Goal: Task Accomplishment & Management: Complete application form

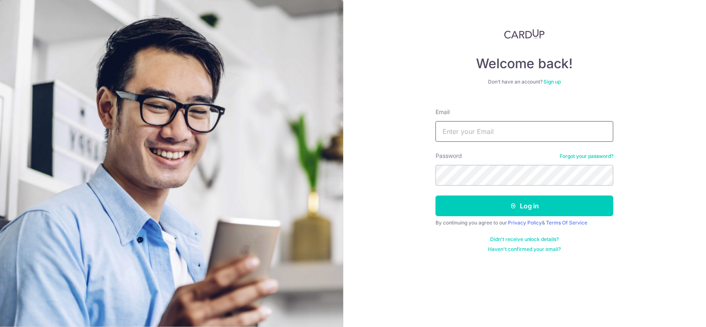
drag, startPoint x: 473, startPoint y: 135, endPoint x: 484, endPoint y: 135, distance: 10.4
click at [473, 135] on input "Email" at bounding box center [525, 131] width 178 height 21
type input "[PERSON_NAME][EMAIL_ADDRESS][DOMAIN_NAME]"
click at [436, 196] on button "Log in" at bounding box center [525, 206] width 178 height 21
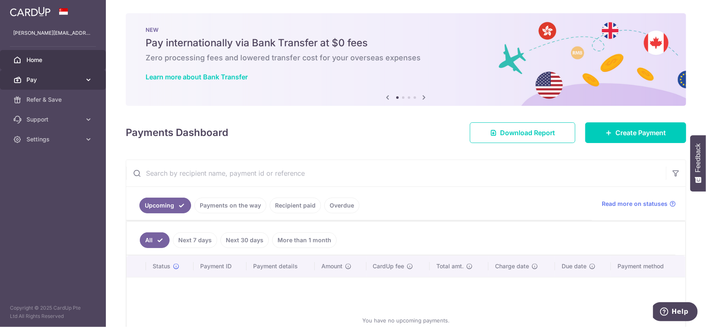
click at [73, 78] on span "Pay" at bounding box center [53, 80] width 55 height 8
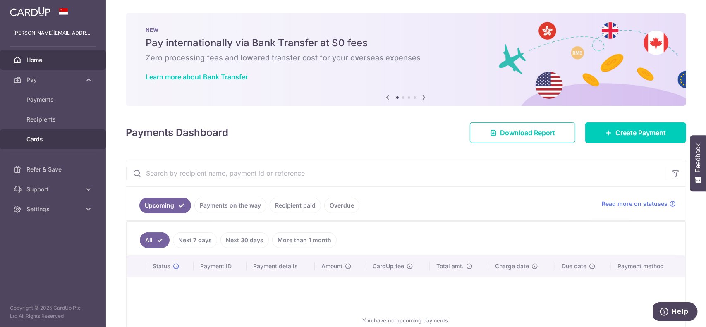
click at [54, 143] on span "Cards" at bounding box center [53, 139] width 55 height 8
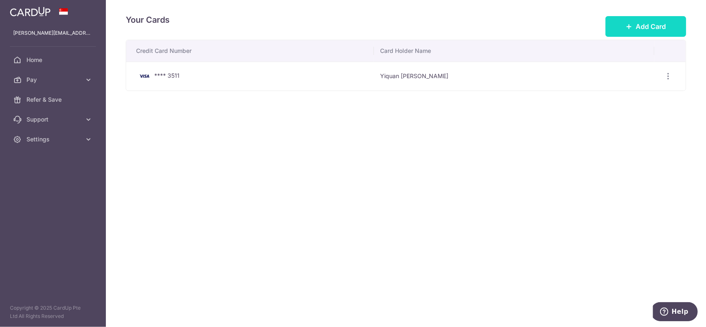
click at [642, 22] on span "Add Card" at bounding box center [651, 27] width 30 height 10
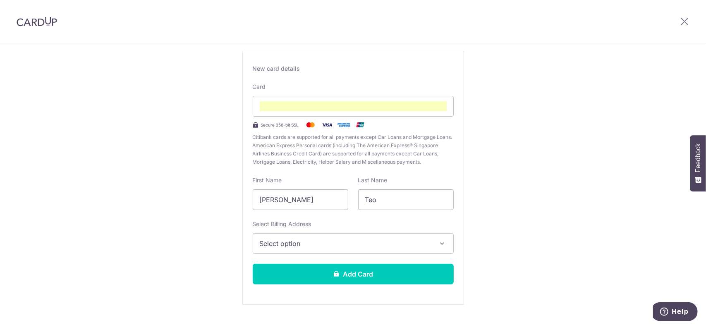
scroll to position [62, 0]
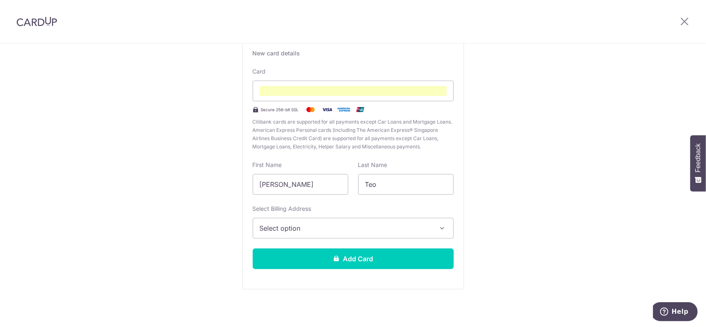
click at [322, 227] on span "Select option" at bounding box center [346, 228] width 172 height 10
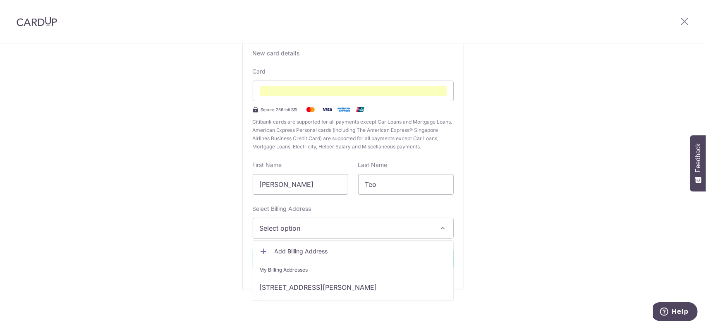
click at [365, 252] on span "Add Billing Address" at bounding box center [361, 251] width 172 height 8
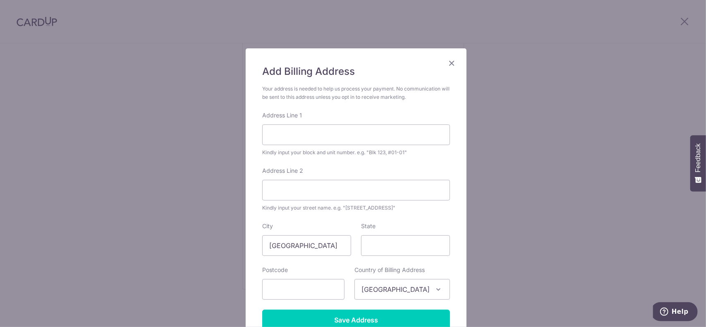
scroll to position [41, 0]
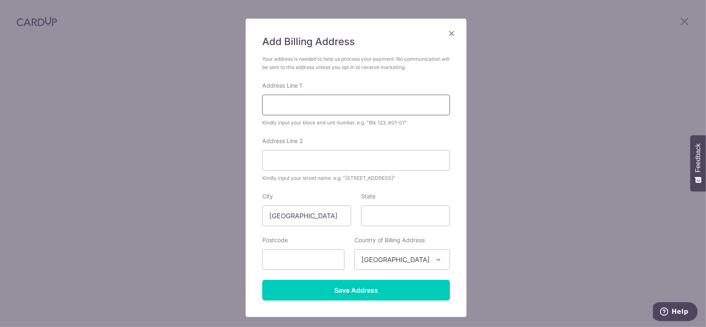
click at [324, 103] on input "Address Line 1" at bounding box center [356, 105] width 188 height 21
type input "207D Woodleigh Link"
type input "14-159"
type input "364207"
click at [534, 149] on div "Add Billing Address Your address is needed to help us process your payment. No …" at bounding box center [353, 163] width 706 height 327
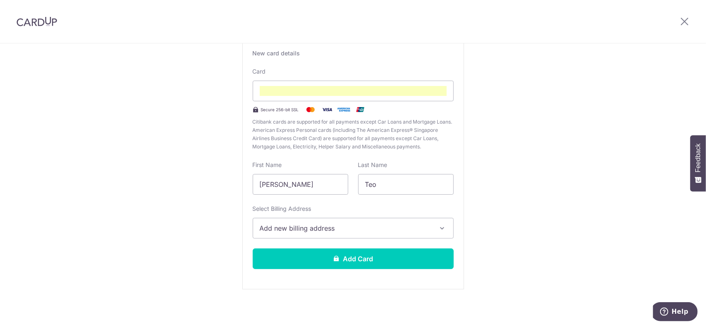
click at [365, 229] on span "Add new billing address" at bounding box center [346, 228] width 172 height 10
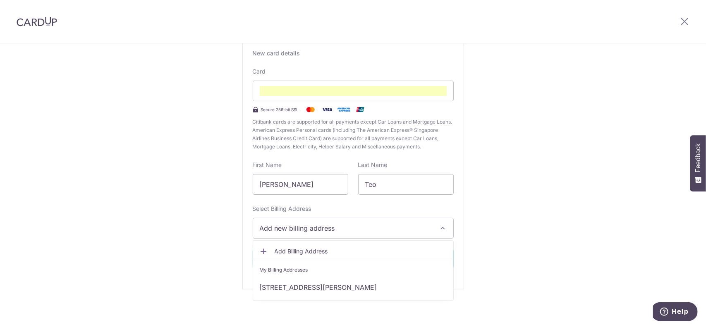
click at [367, 250] on span "Add Billing Address" at bounding box center [361, 251] width 172 height 8
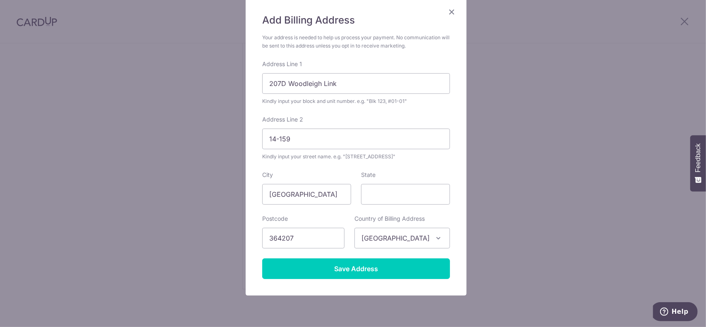
scroll to position [83, 0]
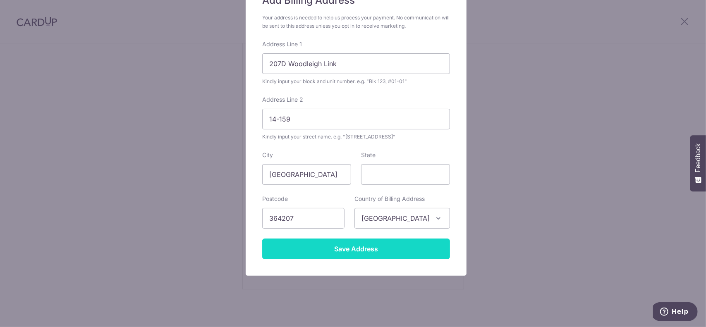
click at [389, 252] on input "Save Address" at bounding box center [356, 249] width 188 height 21
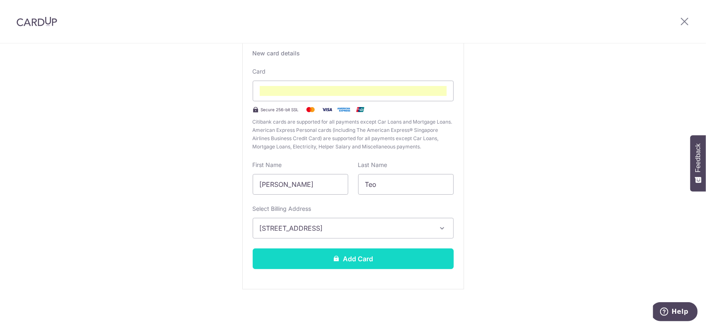
click at [417, 255] on button "Add Card" at bounding box center [353, 259] width 201 height 21
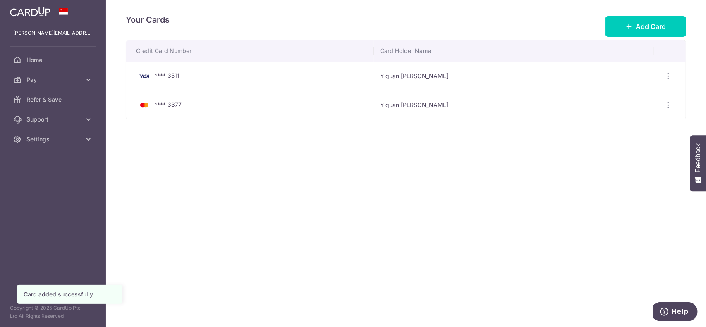
drag, startPoint x: 441, startPoint y: 196, endPoint x: 268, endPoint y: 185, distance: 173.4
click at [387, 194] on div "Your Cards Add Card Credit Card Number Card Holder Name **** 3511 Yiquan Bob Te…" at bounding box center [406, 163] width 601 height 327
click at [225, 148] on div "Your Cards Add Card Credit Card Number Card Holder Name **** 3511 Yiquan Bob Te…" at bounding box center [406, 163] width 601 height 327
click at [667, 101] on icon "button" at bounding box center [669, 105] width 9 height 9
click at [555, 221] on div "Your Cards Add Card Credit Card Number Card Holder Name **** 3511 Yiquan Bob Te…" at bounding box center [406, 163] width 601 height 327
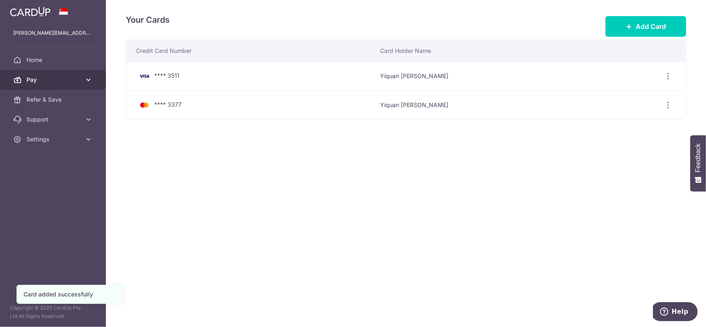
click at [56, 81] on span "Pay" at bounding box center [53, 80] width 55 height 8
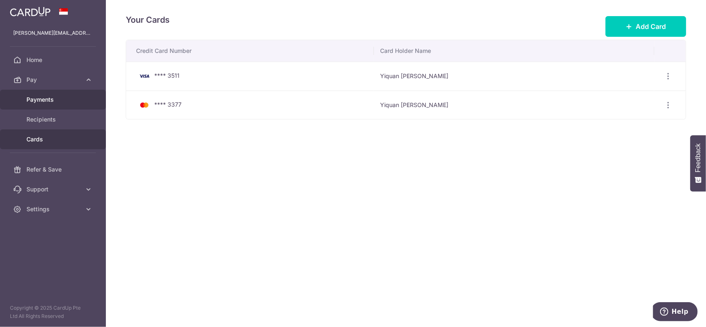
click at [56, 102] on span "Payments" at bounding box center [53, 100] width 55 height 8
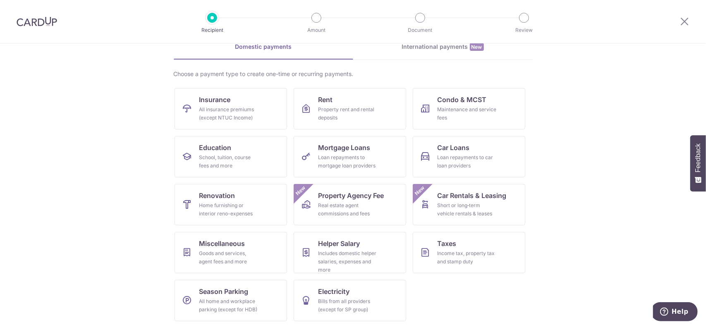
scroll to position [42, 0]
click at [364, 110] on div "Property rent and rental deposits" at bounding box center [349, 114] width 60 height 17
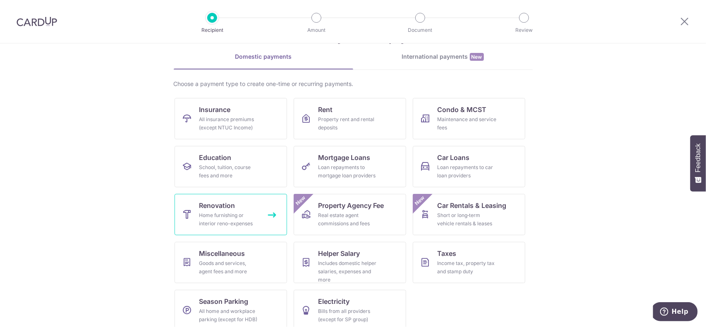
scroll to position [42, 0]
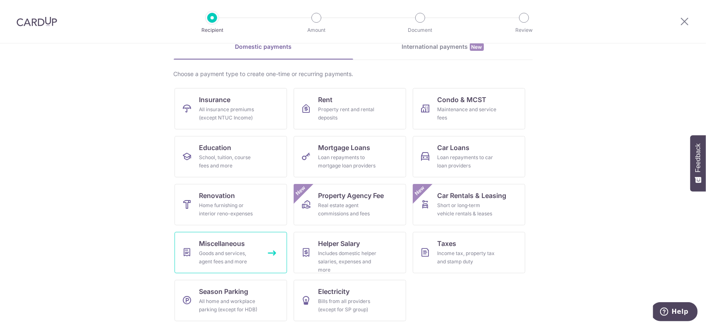
click at [243, 257] on div "Goods and services, agent fees and more" at bounding box center [229, 258] width 60 height 17
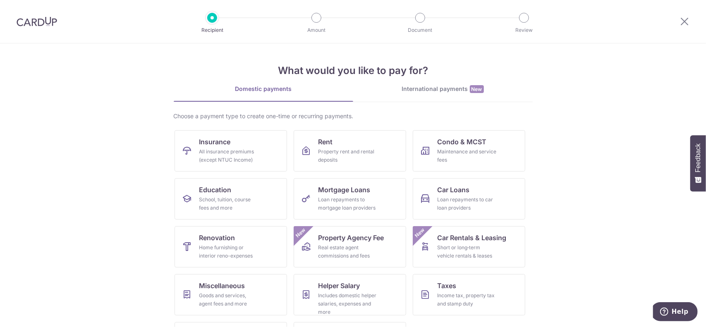
scroll to position [41, 0]
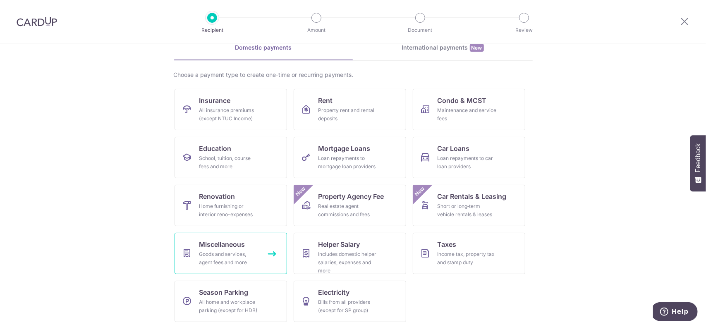
click at [223, 249] on span "Miscellaneous" at bounding box center [222, 245] width 46 height 10
click at [256, 252] on div "Goods and services, agent fees and more" at bounding box center [229, 258] width 60 height 17
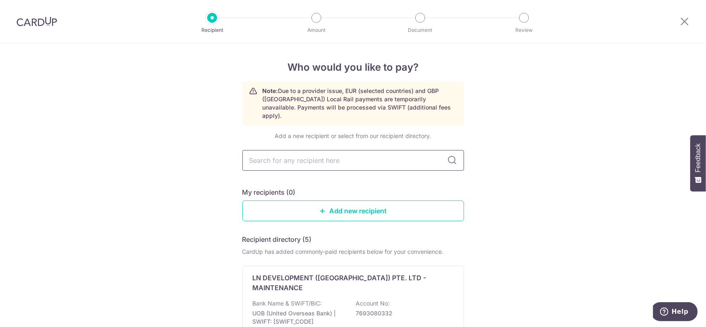
click at [353, 151] on input "text" at bounding box center [354, 160] width 222 height 21
click at [354, 151] on input "text" at bounding box center [354, 160] width 222 height 21
type input "boba planet"
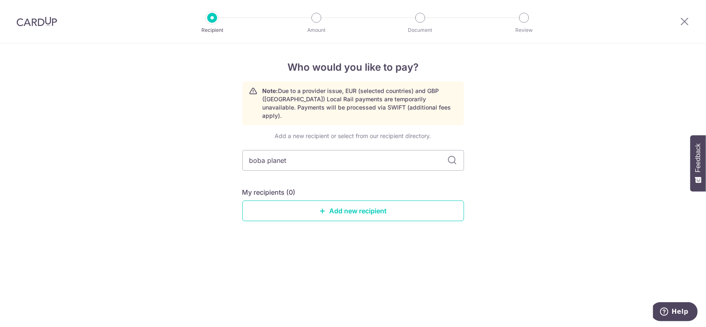
click at [455, 156] on icon at bounding box center [453, 161] width 10 height 10
click at [368, 204] on link "Add new recipient" at bounding box center [354, 211] width 222 height 21
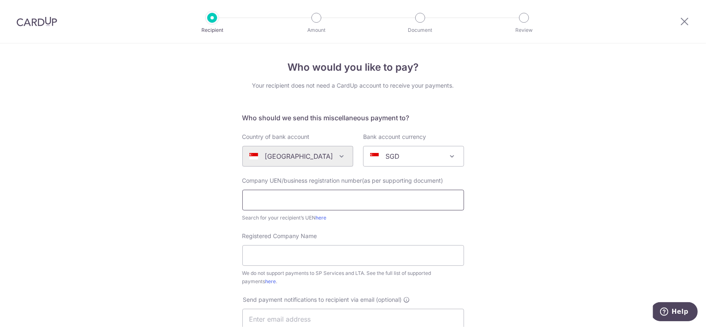
click at [350, 194] on input "text" at bounding box center [354, 200] width 222 height 21
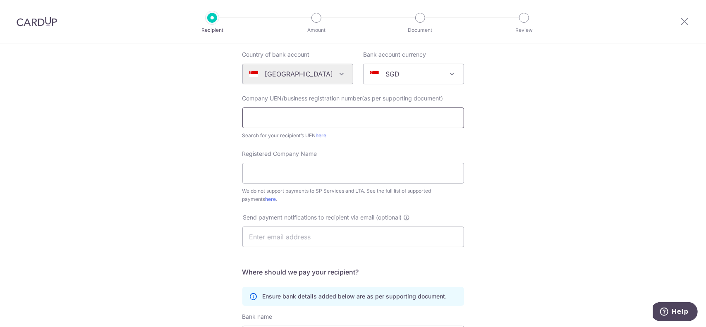
scroll to position [83, 0]
paste input "200812226W"
type input "200812226W"
click at [293, 171] on input "Registered Company Name" at bounding box center [354, 173] width 222 height 21
paste input "Boba Planet Pte Ltd"
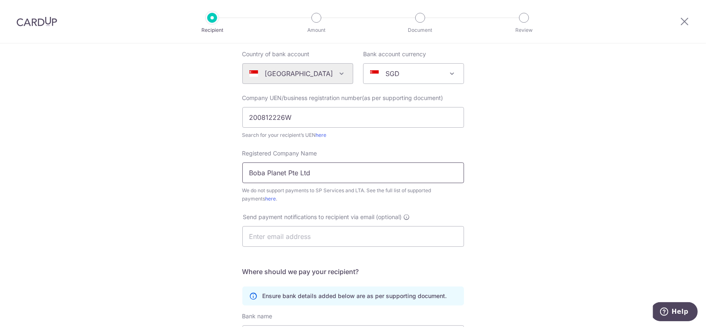
type input "Boba Planet Pte Ltd"
click at [175, 243] on div "Who would you like to pay? Your recipient does not need a CardUp account to rec…" at bounding box center [353, 217] width 706 height 513
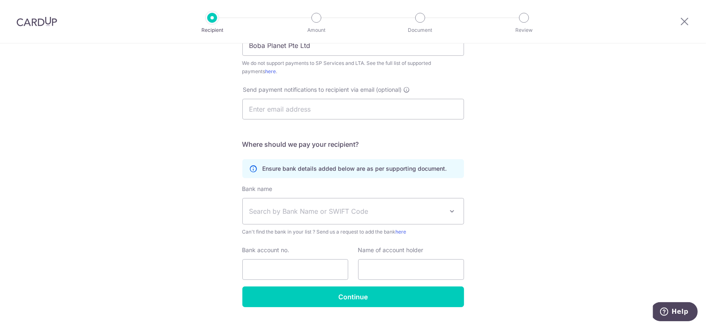
scroll to position [104, 0]
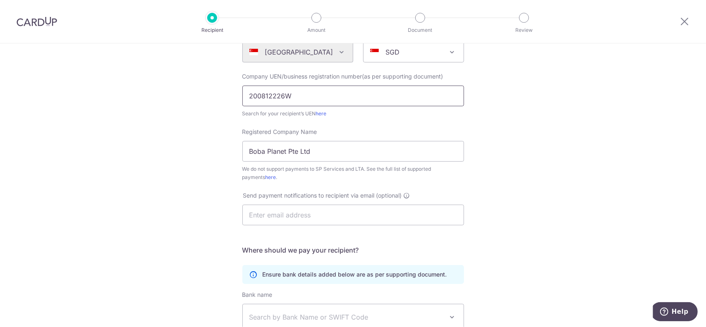
drag, startPoint x: 303, startPoint y: 98, endPoint x: 179, endPoint y: 94, distance: 124.2
click at [179, 94] on div "Who would you like to pay? Your recipient does not need a CardUp account to rec…" at bounding box center [353, 195] width 706 height 513
paste input "199404595E"
type input "199404595E"
drag, startPoint x: 288, startPoint y: 149, endPoint x: 222, endPoint y: 155, distance: 65.6
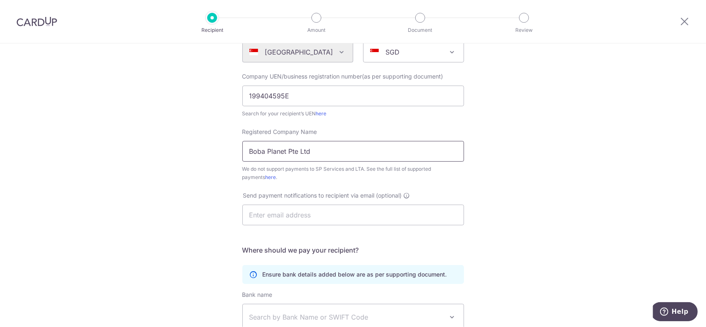
click at [208, 149] on div "Who would you like to pay? Your recipient does not need a CardUp account to rec…" at bounding box center [353, 195] width 706 height 513
paste input "Laser Packaging Machine Mfg Pte"
type input "Laser Packaging Machine Mfg Pte Ltd"
drag, startPoint x: 541, startPoint y: 207, endPoint x: 422, endPoint y: 192, distance: 119.4
click at [539, 207] on div "Who would you like to pay? Your recipient does not need a CardUp account to rec…" at bounding box center [353, 195] width 706 height 513
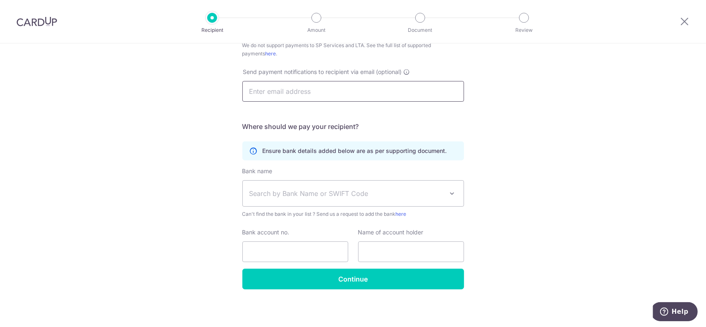
scroll to position [228, 0]
click at [321, 205] on span "Search by Bank Name or SWIFT Code" at bounding box center [353, 193] width 221 height 26
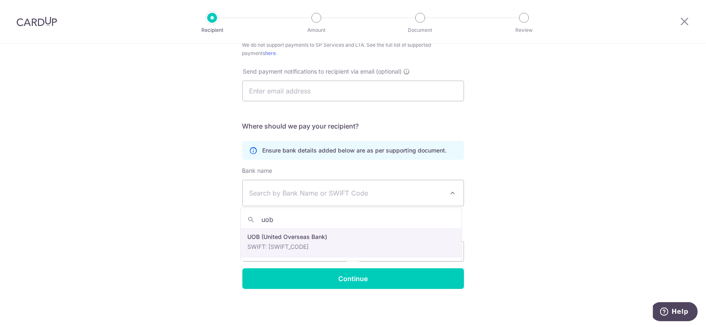
type input "uob"
select select "18"
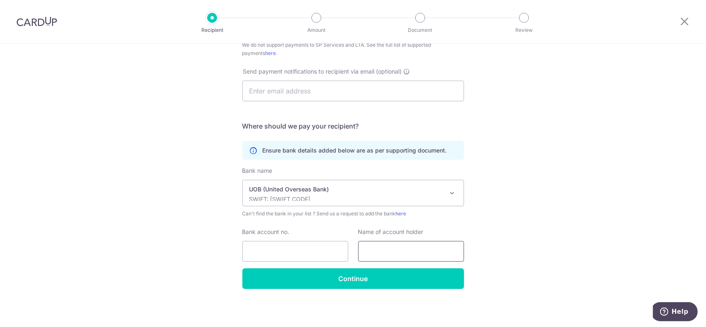
drag, startPoint x: 397, startPoint y: 257, endPoint x: 393, endPoint y: 257, distance: 4.6
click at [397, 257] on input "text" at bounding box center [411, 251] width 106 height 21
click at [310, 252] on input "Bank account no." at bounding box center [296, 251] width 106 height 21
paste input "1043107009"
type input "1043107009"
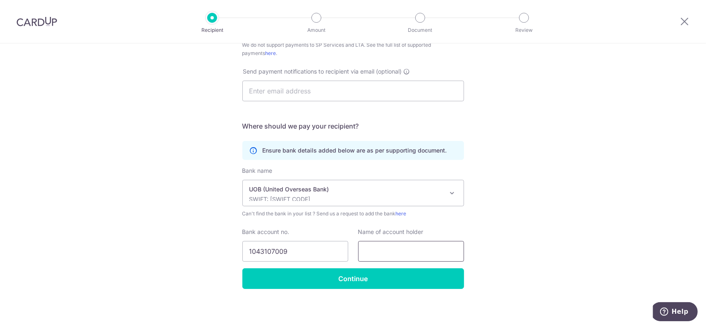
click at [399, 250] on input "text" at bounding box center [411, 251] width 106 height 21
click at [641, 207] on div "Who would you like to pay? Your recipient does not need a CardUp account to rec…" at bounding box center [353, 71] width 706 height 513
click at [580, 161] on div "Who would you like to pay? Your recipient does not need a CardUp account to rec…" at bounding box center [353, 71] width 706 height 513
click at [390, 254] on input "text" at bounding box center [411, 251] width 106 height 21
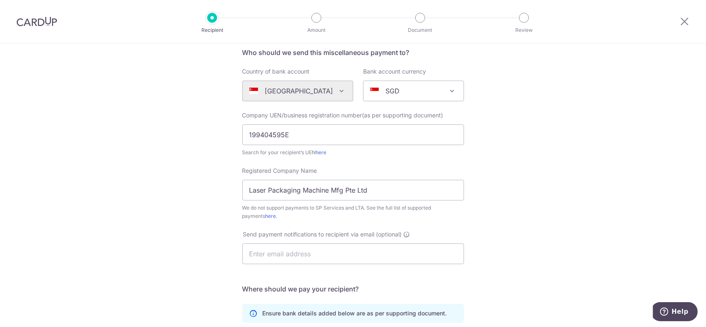
scroll to position [63, 0]
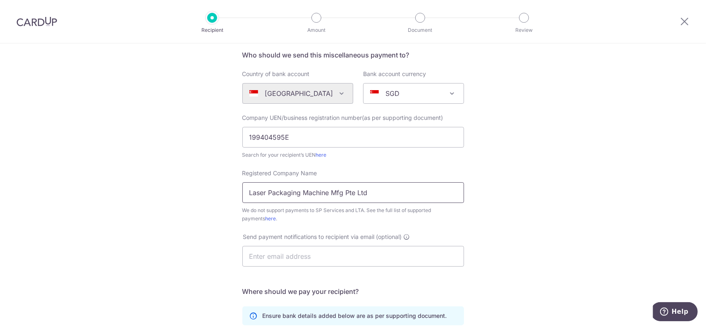
click at [363, 192] on input "Laser Packaging Machine Mfg Pte Ltd" at bounding box center [354, 193] width 222 height 21
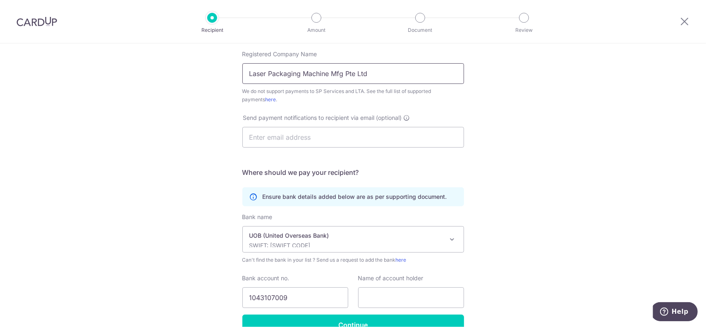
scroll to position [228, 0]
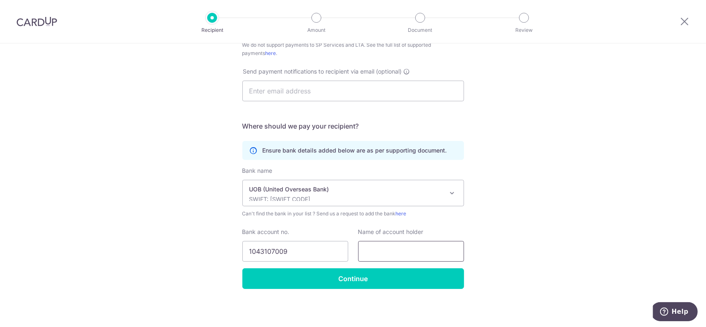
click at [390, 251] on input "text" at bounding box center [411, 251] width 106 height 21
paste input "Laser Packaging Machine Mfg Pte Ltd"
type input "Laser Packaging Machine Mfg Pte Ltd"
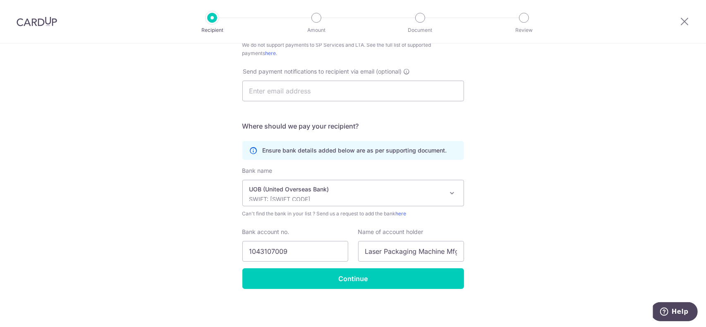
click at [621, 257] on div "Who would you like to pay? Your recipient does not need a CardUp account to rec…" at bounding box center [353, 71] width 706 height 513
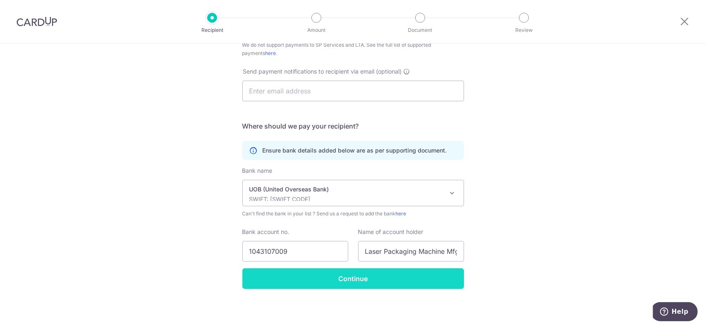
click at [414, 286] on input "Continue" at bounding box center [354, 279] width 222 height 21
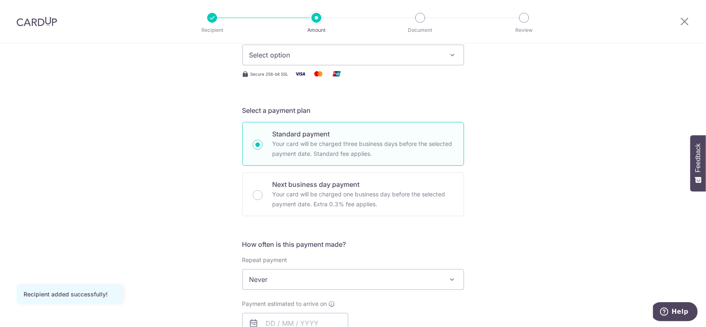
scroll to position [83, 0]
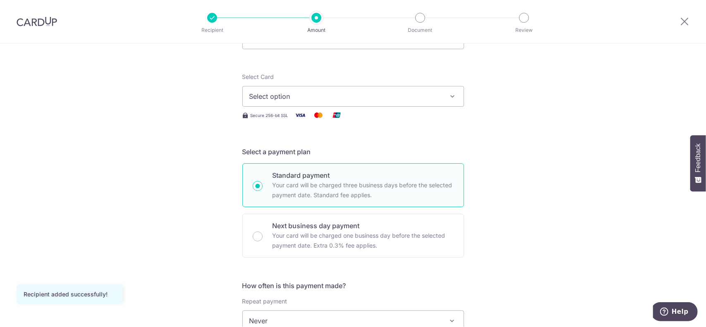
click at [411, 94] on span "Select option" at bounding box center [346, 96] width 193 height 10
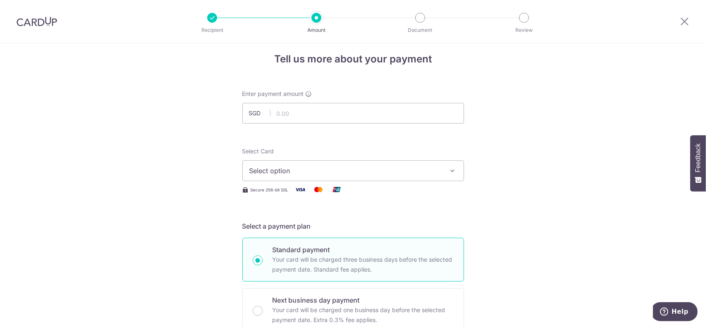
scroll to position [8, 0]
click at [350, 124] on div at bounding box center [363, 124] width 134 height 0
click at [355, 117] on input "text" at bounding box center [354, 113] width 222 height 21
paste input "741.20"
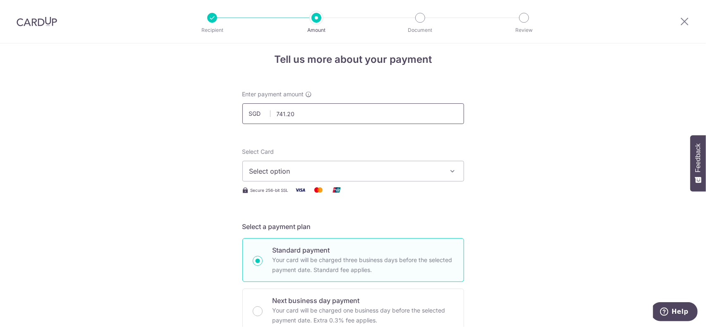
type input "741.20"
click at [417, 173] on span "Select option" at bounding box center [346, 171] width 193 height 10
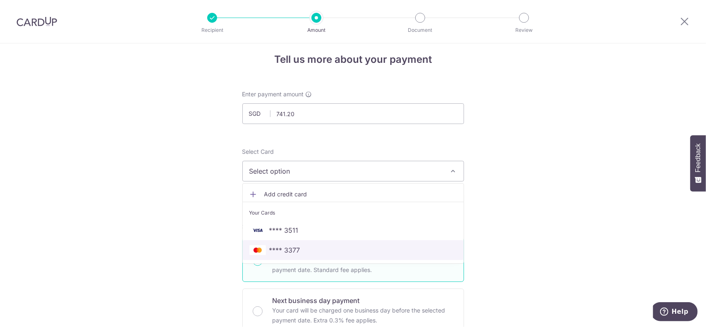
drag, startPoint x: 354, startPoint y: 246, endPoint x: 401, endPoint y: 226, distance: 51.4
click at [354, 246] on span "**** 3377" at bounding box center [354, 250] width 208 height 10
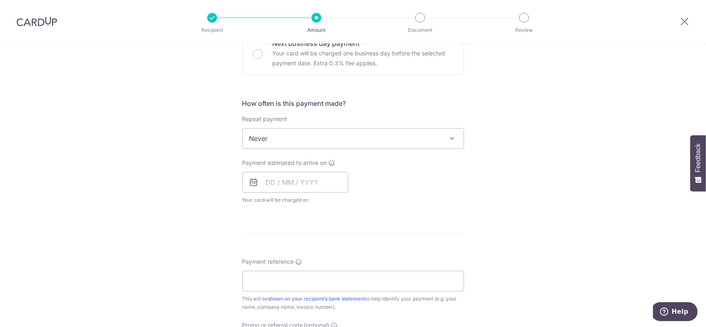
scroll to position [256, 0]
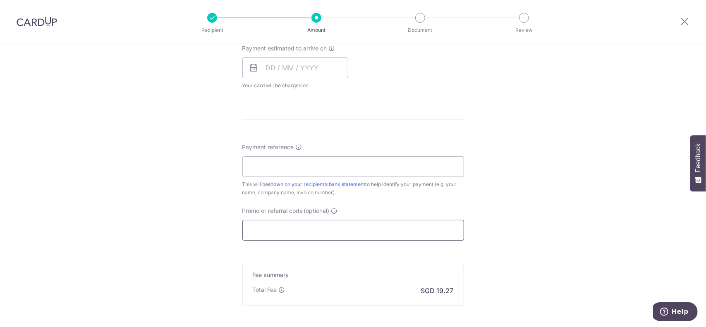
click at [300, 229] on input "Promo or referral code (optional)" at bounding box center [354, 230] width 222 height 21
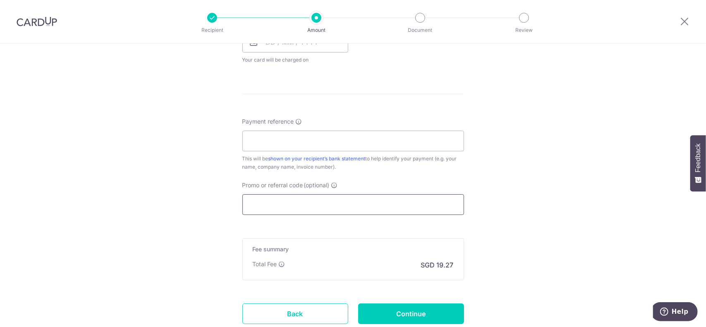
scroll to position [463, 0]
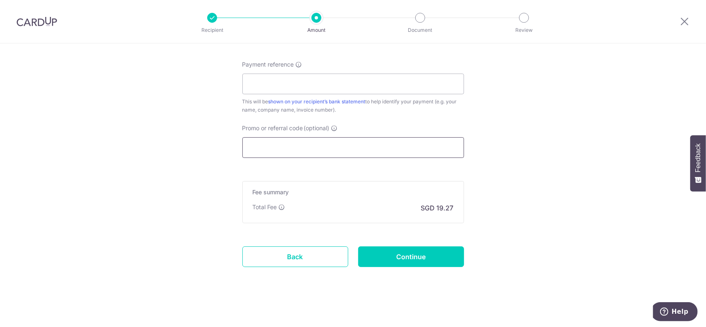
paste input "OFF225"
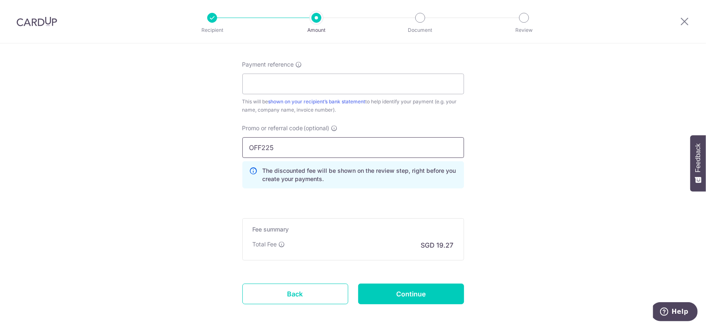
type input "OFF225"
click at [437, 148] on input "OFF225" at bounding box center [354, 147] width 222 height 21
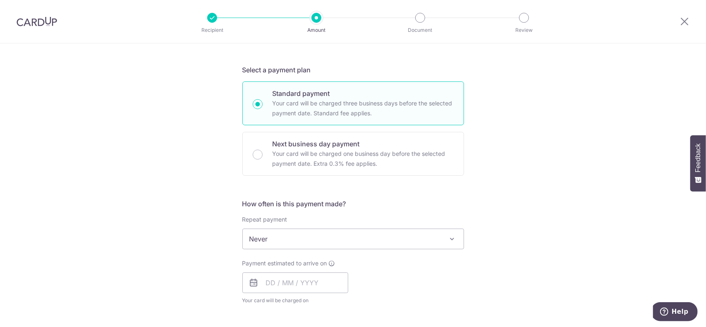
scroll to position [173, 0]
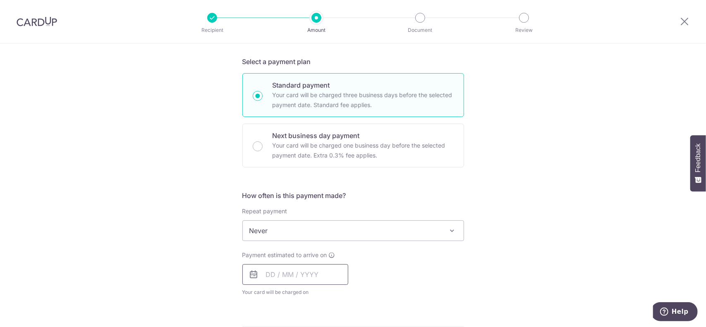
click at [339, 271] on input "text" at bounding box center [296, 274] width 106 height 21
click at [430, 264] on div "Payment estimated to arrive on Prev Next Oct Nov Dec 2025 2026 2027 2028 2029 2…" at bounding box center [354, 274] width 232 height 46
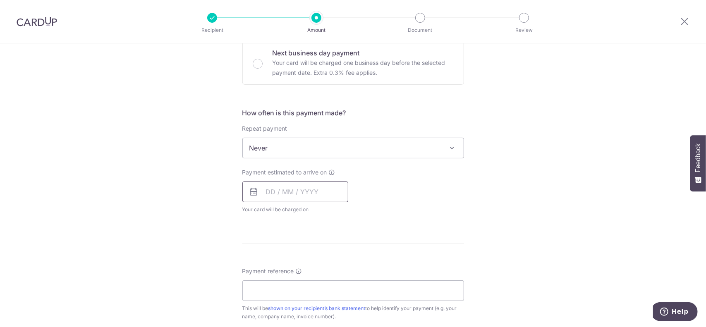
click at [317, 192] on input "text" at bounding box center [296, 192] width 106 height 21
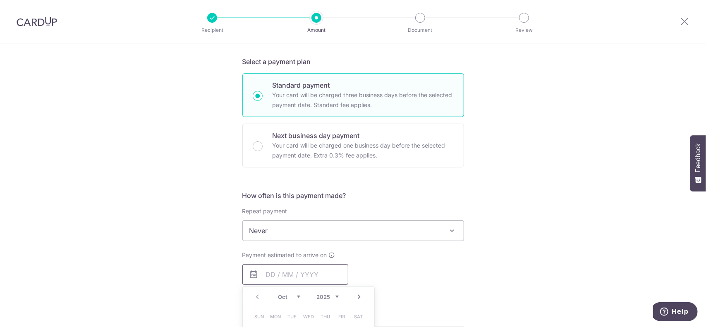
scroll to position [214, 0]
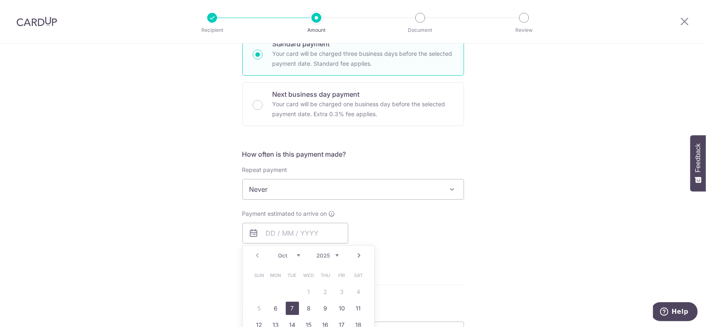
click at [290, 308] on link "7" at bounding box center [292, 308] width 13 height 13
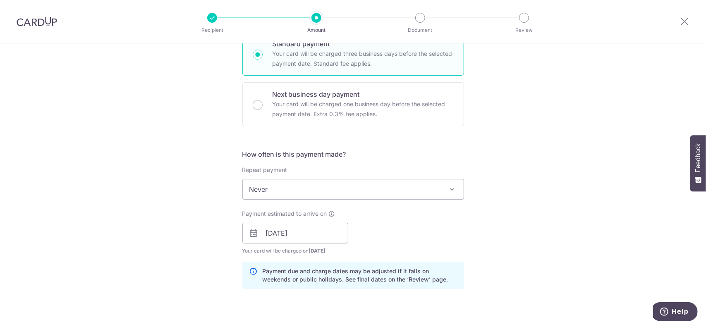
click at [496, 231] on div "Tell us more about your payment Enter payment amount SGD 741.20 741.20 Recipien…" at bounding box center [353, 239] width 706 height 820
click at [308, 238] on input "07/10/2025" at bounding box center [296, 233] width 106 height 21
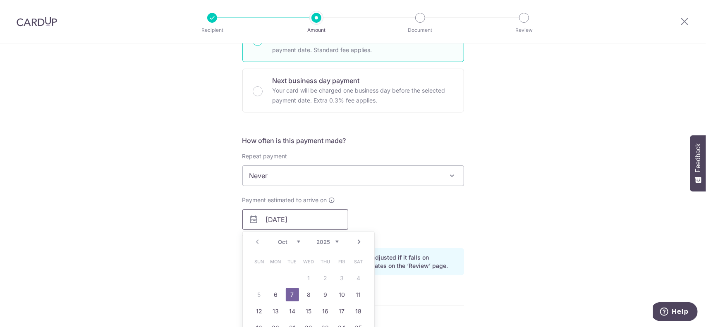
scroll to position [256, 0]
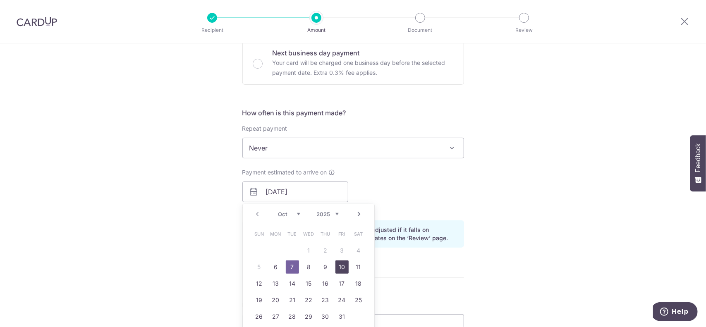
click at [340, 266] on link "10" at bounding box center [342, 267] width 13 height 13
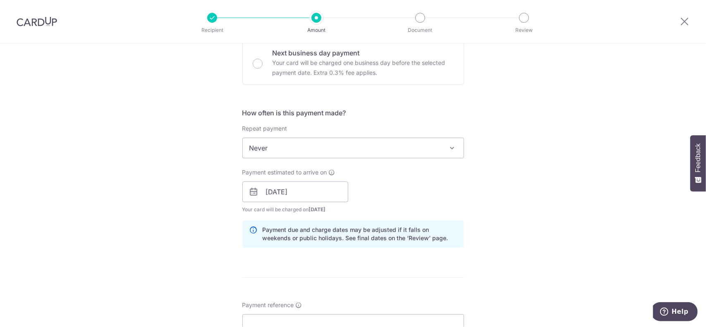
click at [533, 218] on div "Tell us more about your payment Enter payment amount SGD 741.20 741.20 Recipien…" at bounding box center [353, 198] width 706 height 820
click at [328, 196] on input "10/10/2025" at bounding box center [296, 192] width 106 height 21
click at [520, 187] on div "Tell us more about your payment Enter payment amount SGD 741.20 741.20 Recipien…" at bounding box center [353, 198] width 706 height 820
click at [294, 190] on input "10/10/2025" at bounding box center [296, 192] width 106 height 21
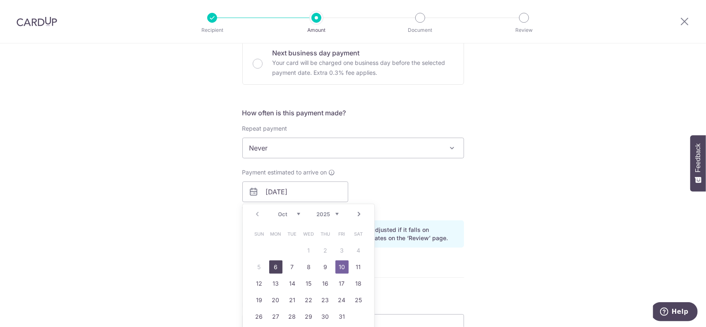
click at [271, 265] on link "6" at bounding box center [275, 267] width 13 height 13
type input "[DATE]"
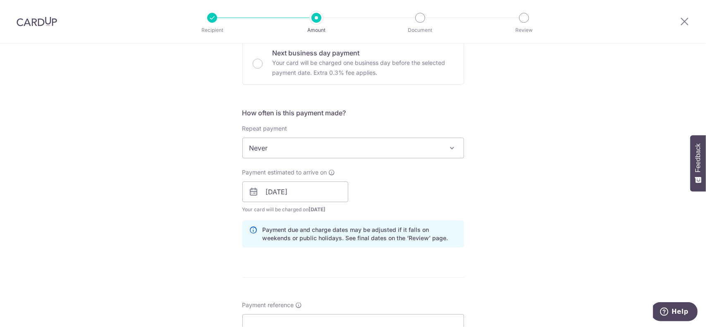
click at [502, 194] on div "Tell us more about your payment Enter payment amount SGD 741.20 741.20 Recipien…" at bounding box center [353, 198] width 706 height 820
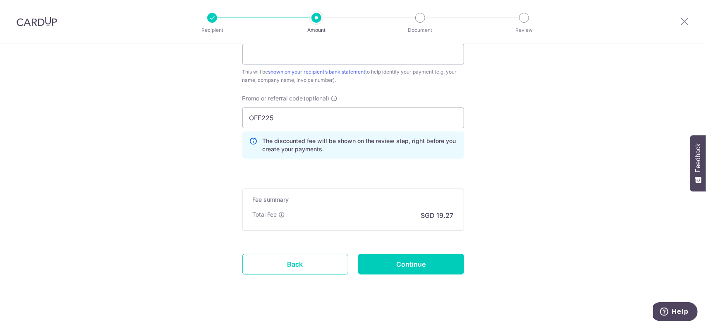
scroll to position [533, 0]
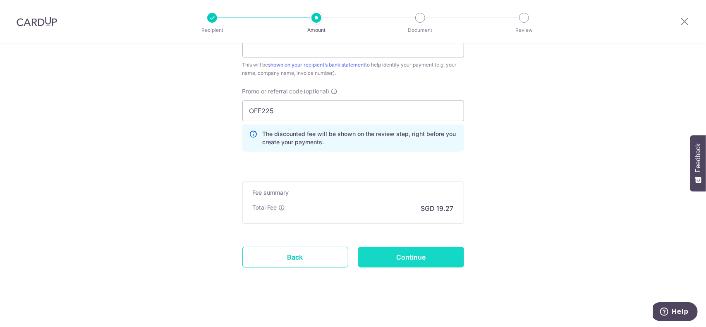
click at [452, 257] on input "Continue" at bounding box center [411, 257] width 106 height 21
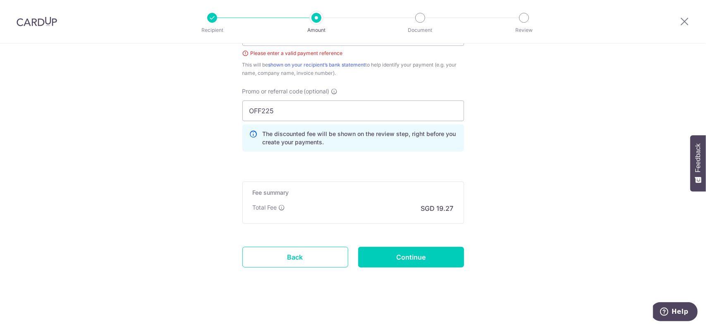
scroll to position [462, 0]
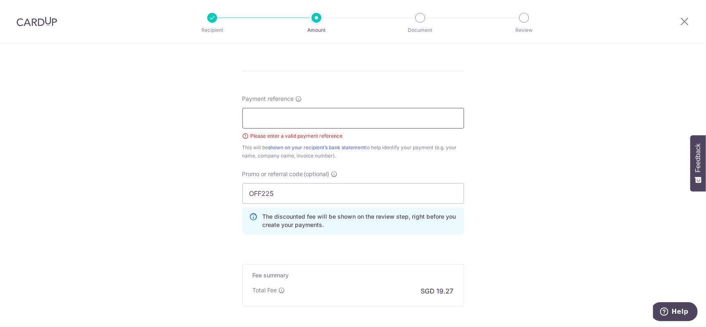
click at [334, 123] on input "Payment reference" at bounding box center [354, 118] width 222 height 21
paste input "DI-2509084"
type input "DI-2509084"
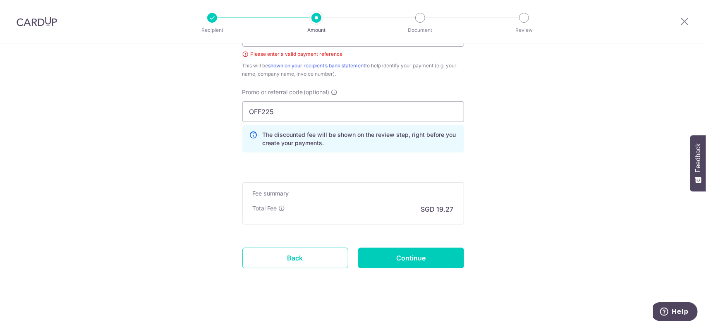
scroll to position [545, 0]
click at [420, 259] on input "Continue" at bounding box center [411, 257] width 106 height 21
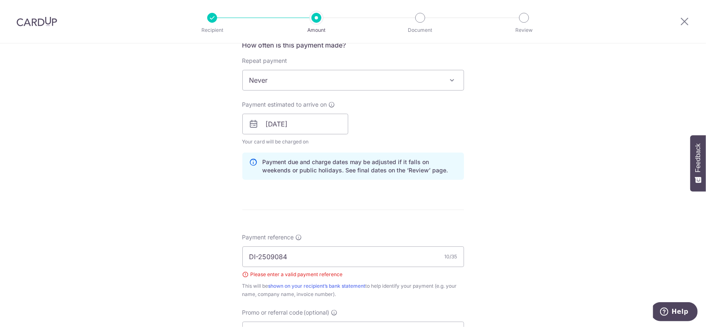
scroll to position [257, 0]
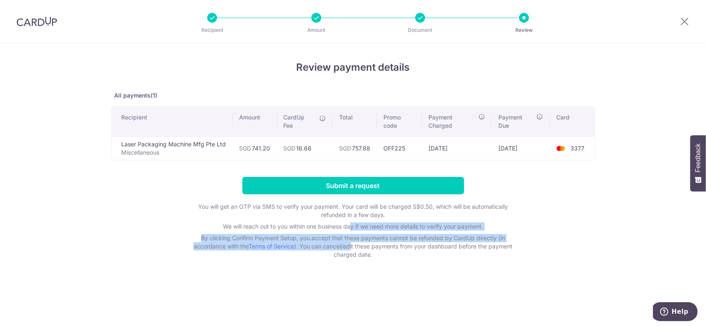
drag, startPoint x: 354, startPoint y: 248, endPoint x: 352, endPoint y: 221, distance: 26.6
click at [352, 221] on div "You will get an OTP via SMS to verify your payment. Your card will be charged S…" at bounding box center [353, 231] width 331 height 56
